Goal: Navigation & Orientation: Find specific page/section

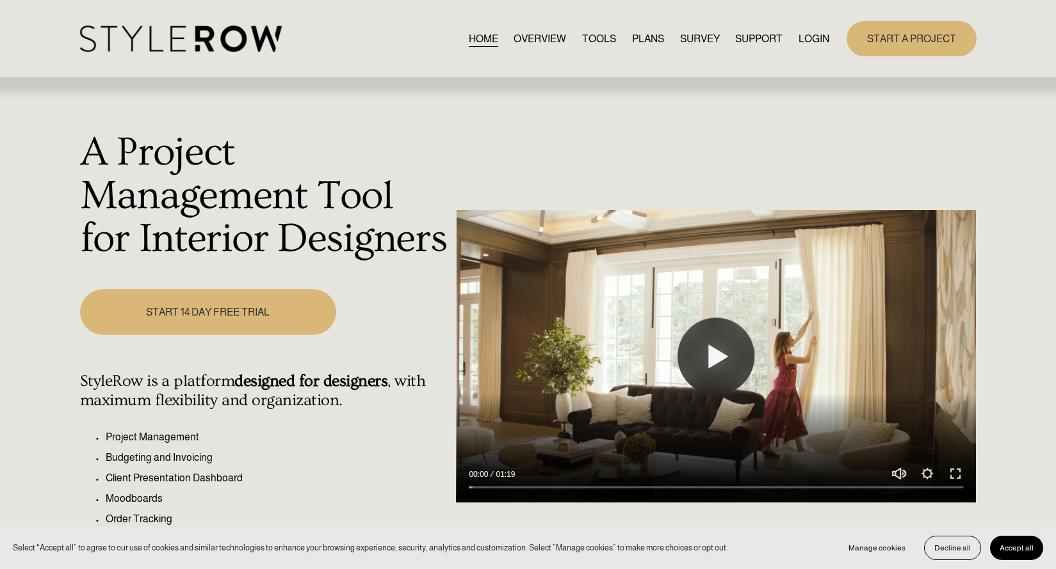
click at [816, 43] on link "LOGIN" at bounding box center [813, 38] width 31 height 17
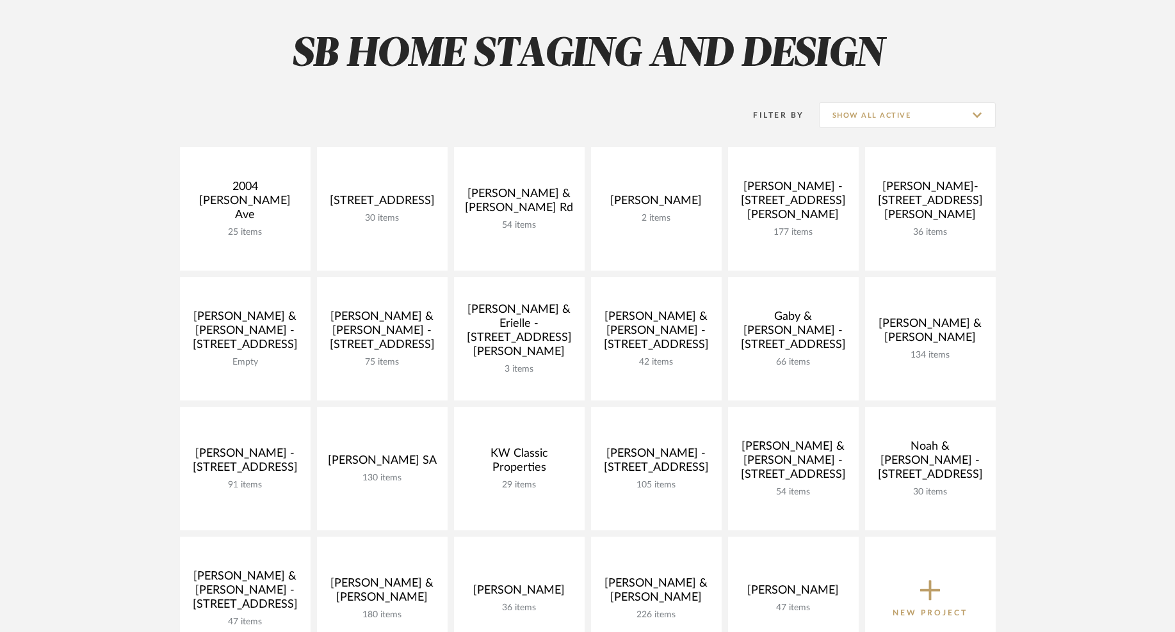
scroll to position [174, 0]
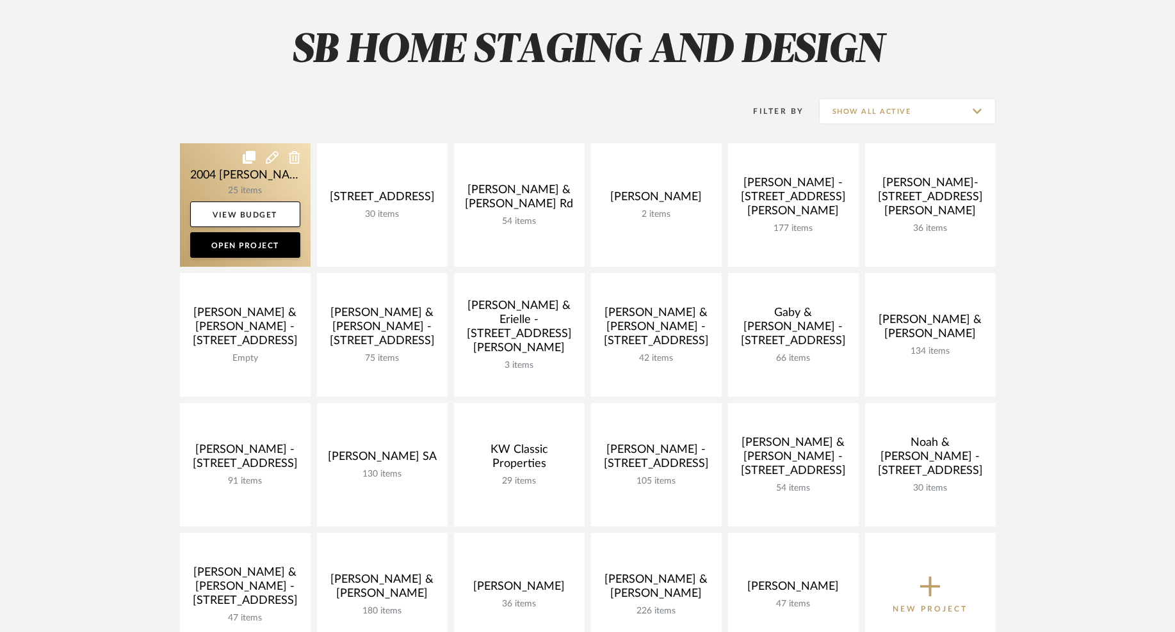
click at [288, 184] on link at bounding box center [245, 205] width 131 height 124
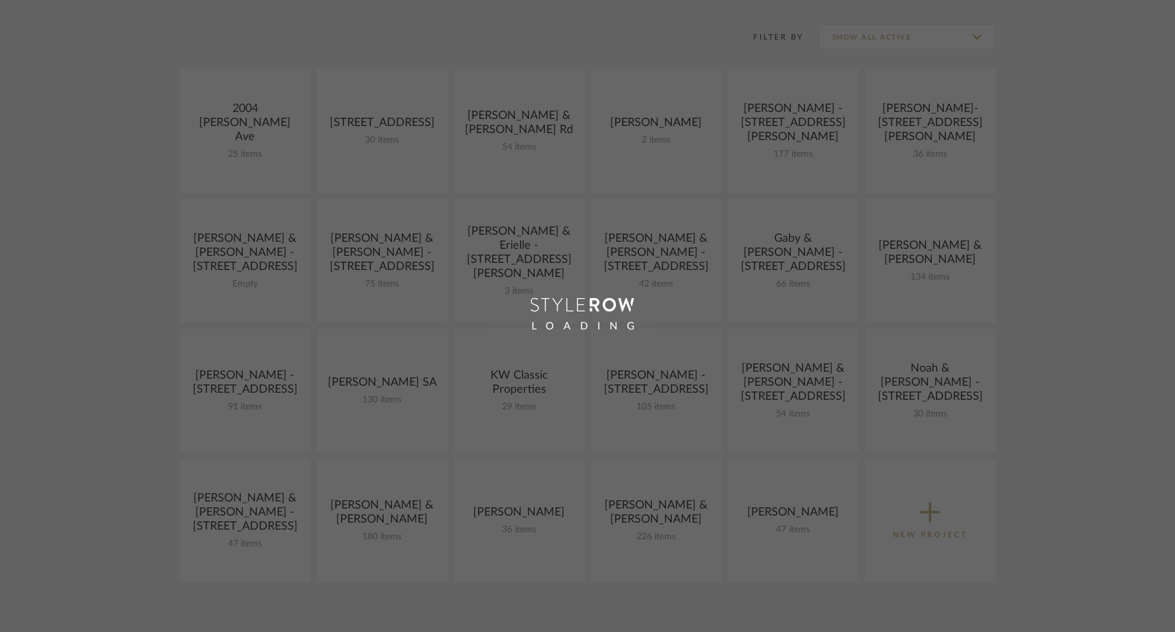
scroll to position [174, 0]
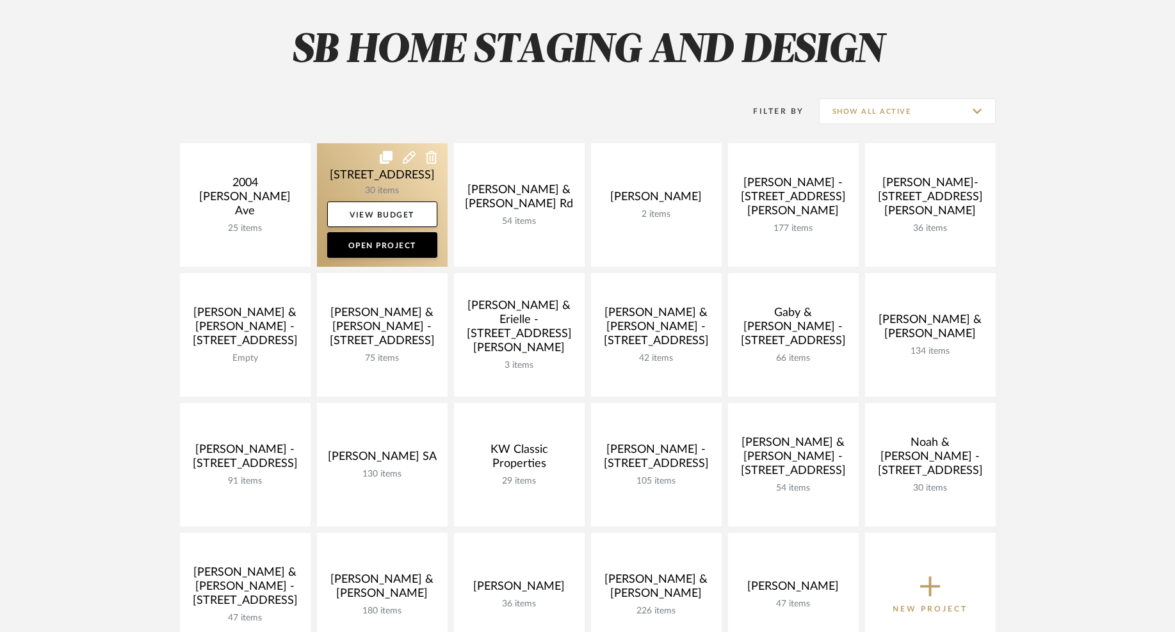
click at [417, 188] on link at bounding box center [382, 205] width 131 height 124
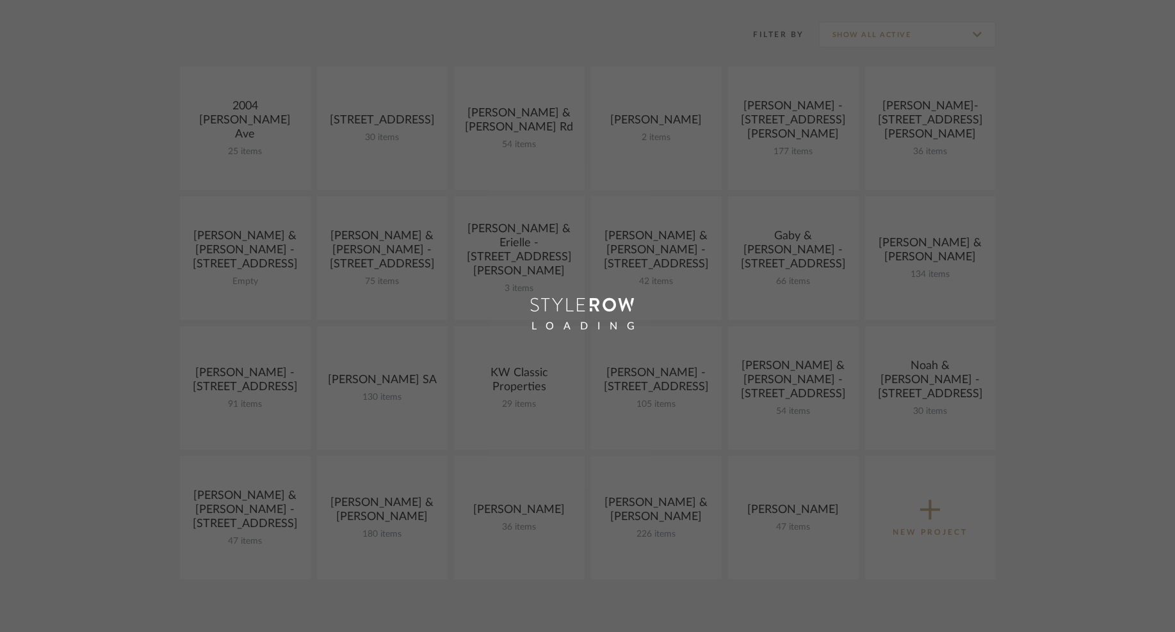
scroll to position [251, 0]
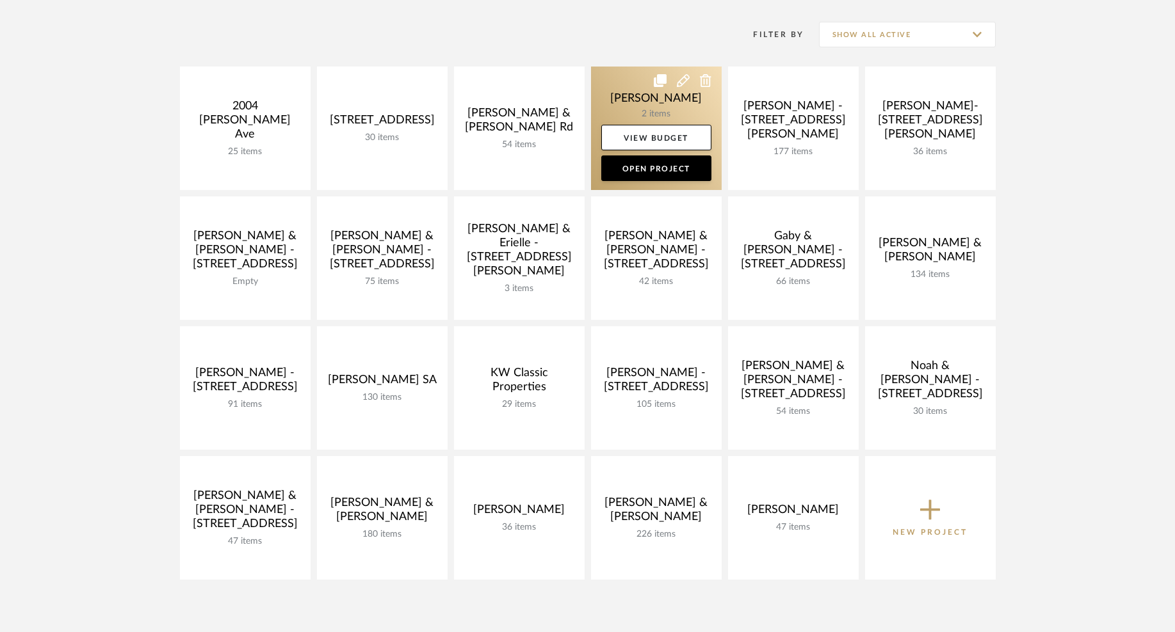
click at [648, 108] on link at bounding box center [656, 129] width 131 height 124
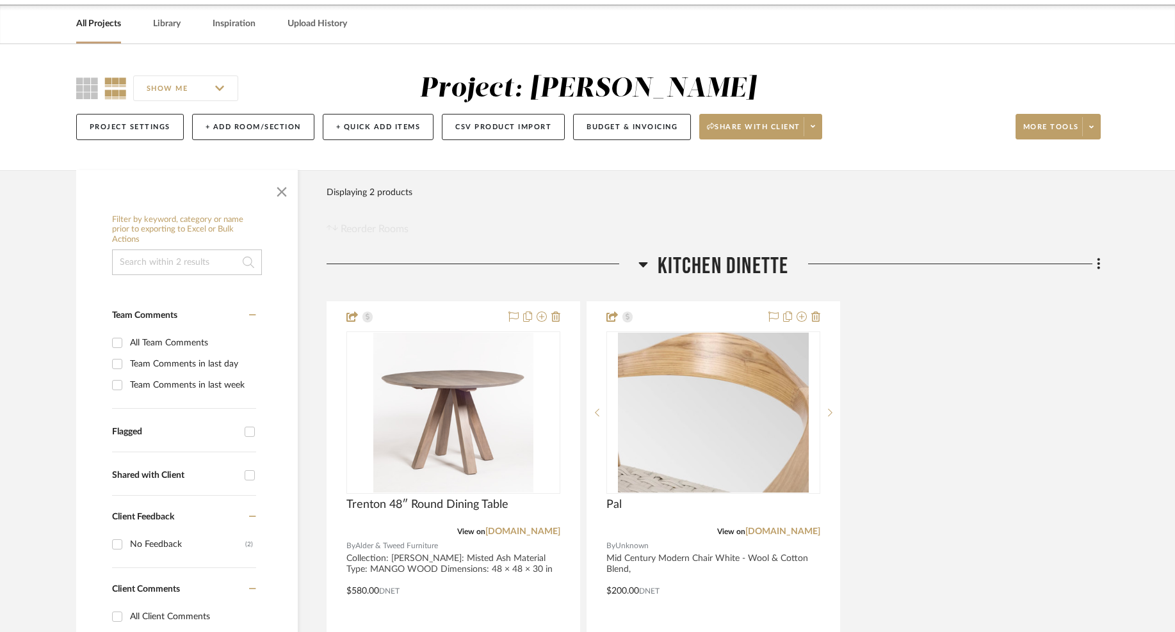
scroll to position [131, 0]
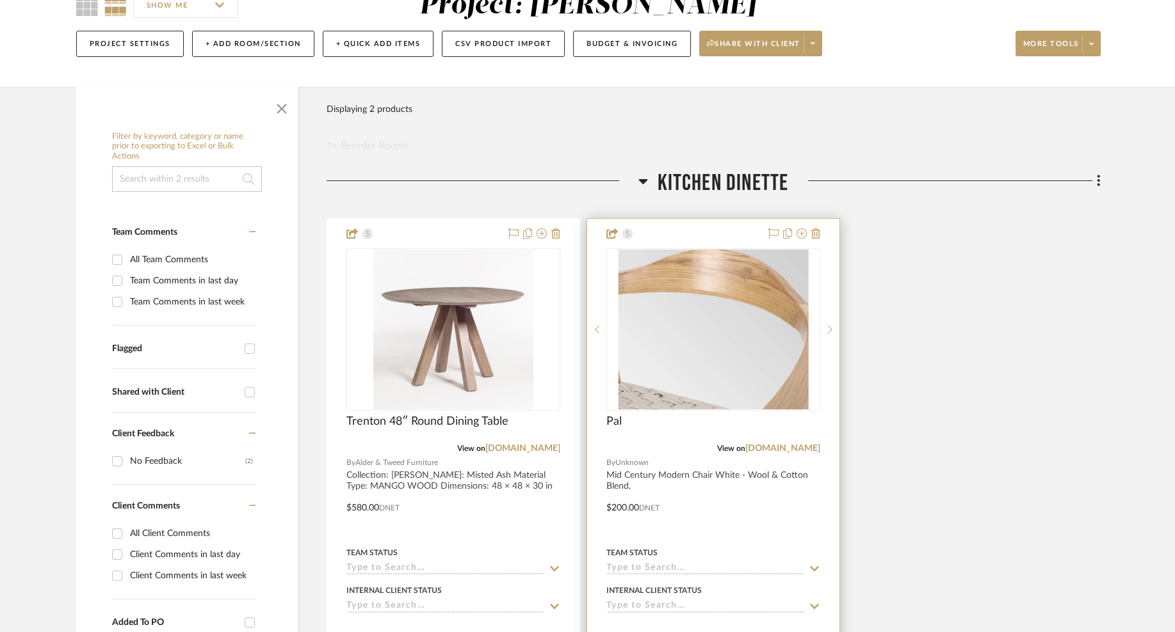
click at [753, 311] on img "0" at bounding box center [713, 330] width 191 height 160
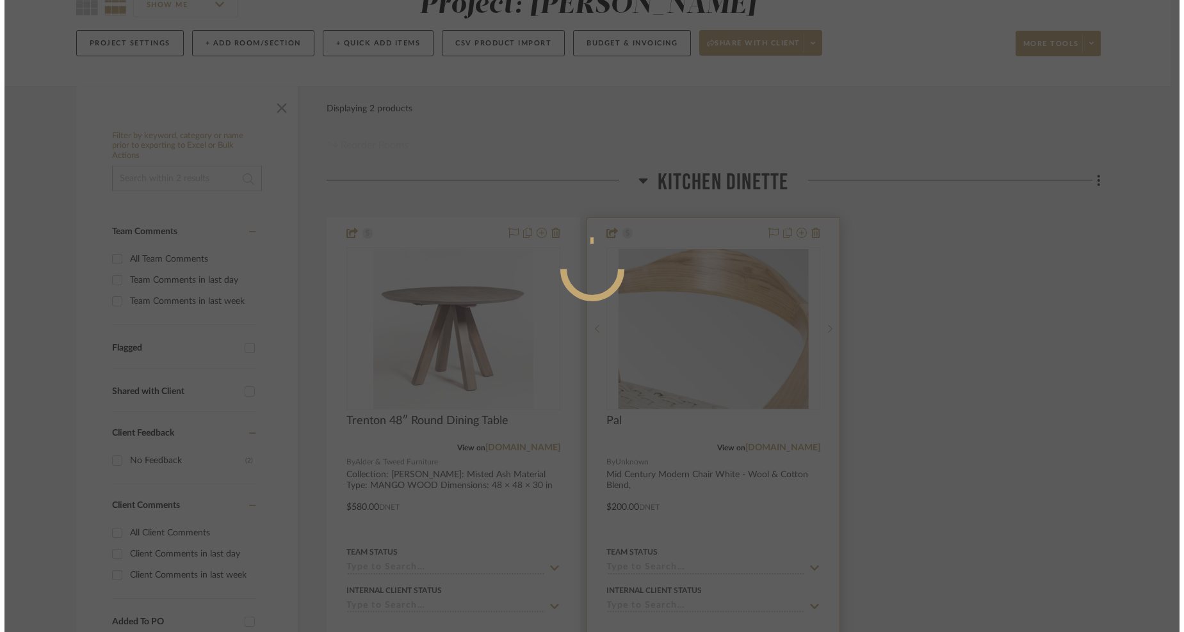
scroll to position [0, 0]
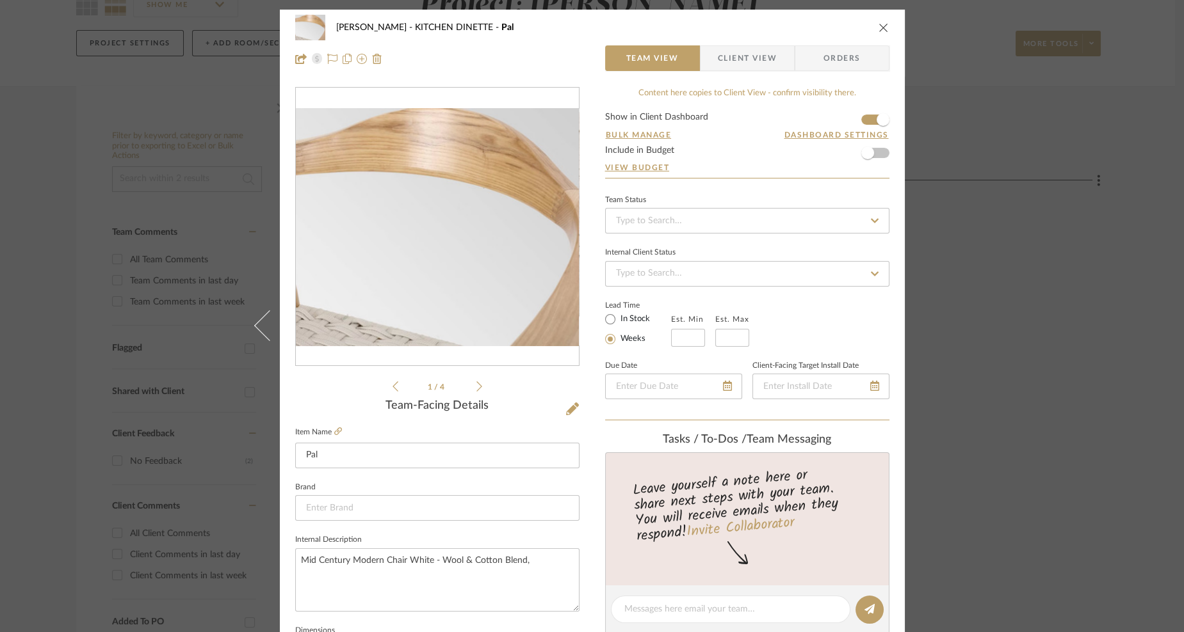
click at [471, 382] on ul "1 / 4" at bounding box center [437, 386] width 90 height 15
click at [476, 389] on icon at bounding box center [479, 387] width 6 height 10
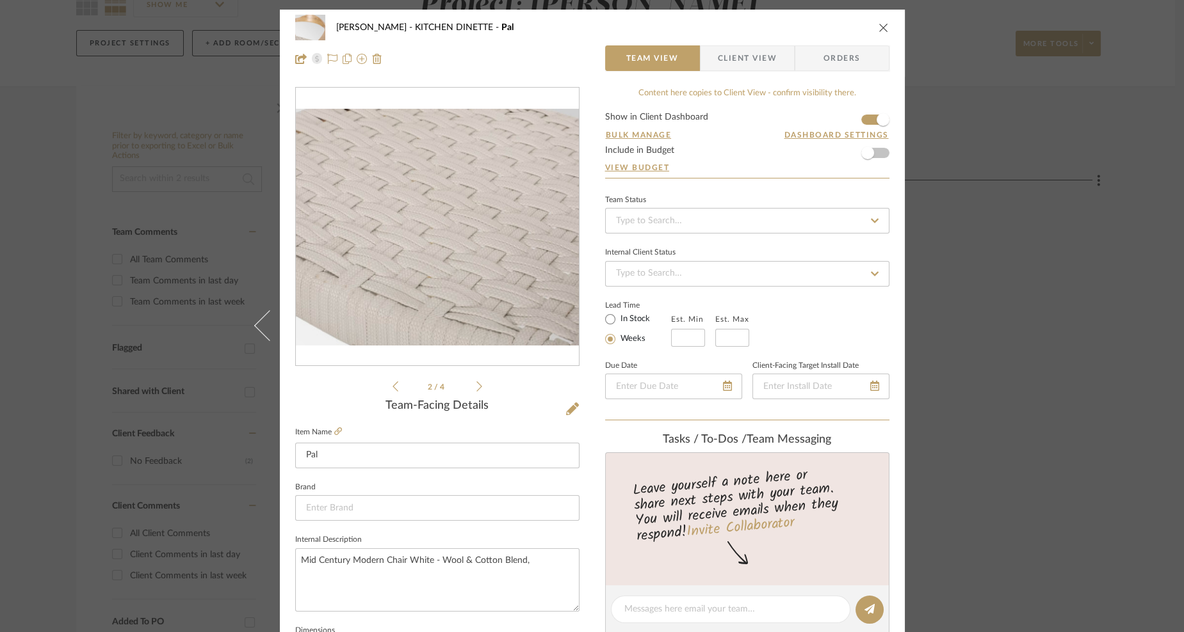
click at [476, 389] on icon at bounding box center [479, 387] width 6 height 10
